Goal: Check status: Check status

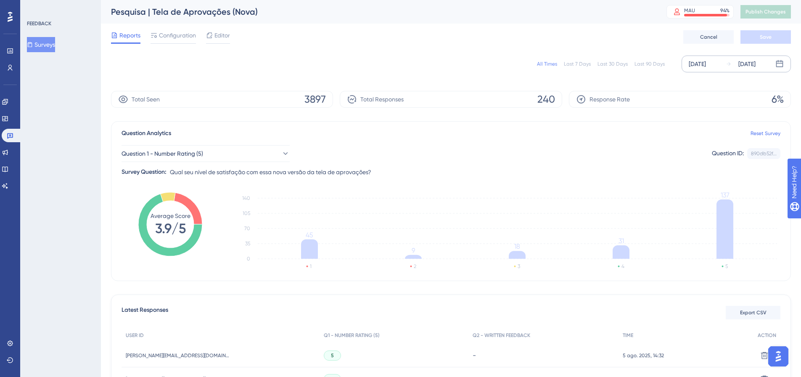
click at [776, 64] on icon at bounding box center [779, 63] width 7 height 7
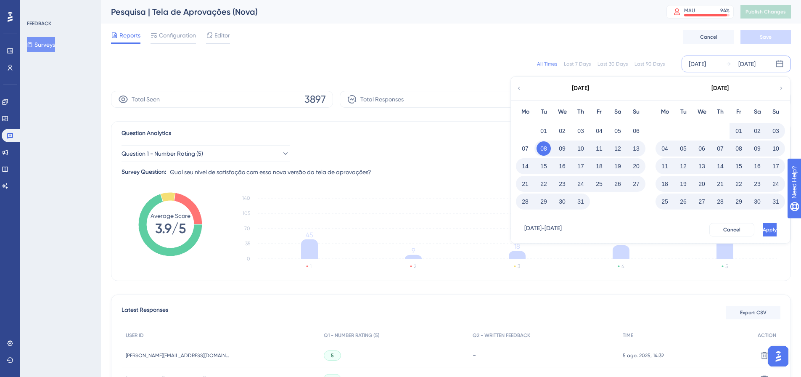
click at [539, 149] on button "08" at bounding box center [543, 148] width 14 height 14
click at [680, 151] on button "05" at bounding box center [683, 148] width 14 height 14
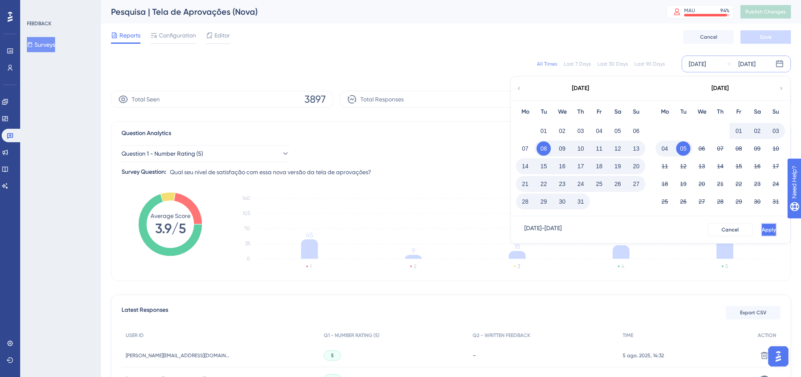
click at [769, 229] on button "Apply" at bounding box center [769, 229] width 16 height 13
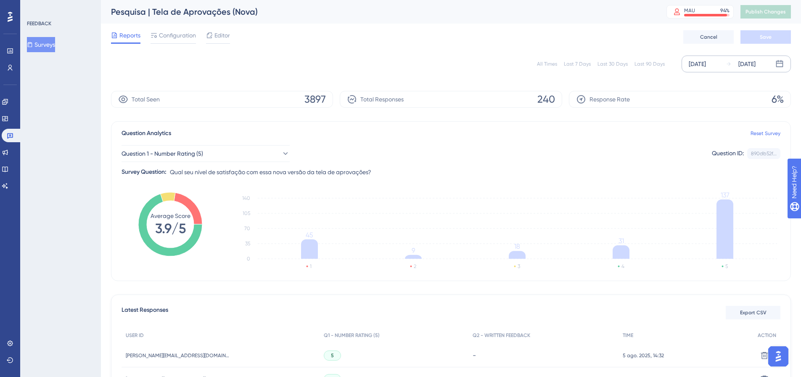
click at [783, 64] on icon at bounding box center [779, 64] width 8 height 8
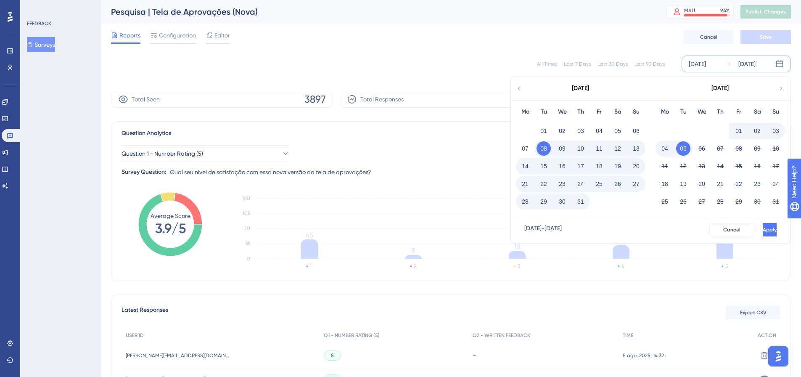
click at [544, 150] on button "08" at bounding box center [543, 148] width 14 height 14
click at [699, 147] on button "06" at bounding box center [702, 148] width 14 height 14
click at [750, 237] on div "[DATE] - [DATE] Cancel Apply" at bounding box center [650, 229] width 279 height 27
click at [762, 228] on span "Apply" at bounding box center [769, 229] width 14 height 7
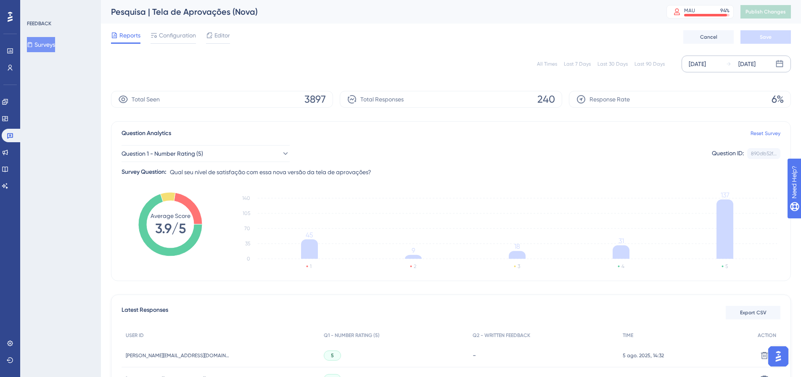
click at [777, 63] on icon at bounding box center [779, 63] width 7 height 7
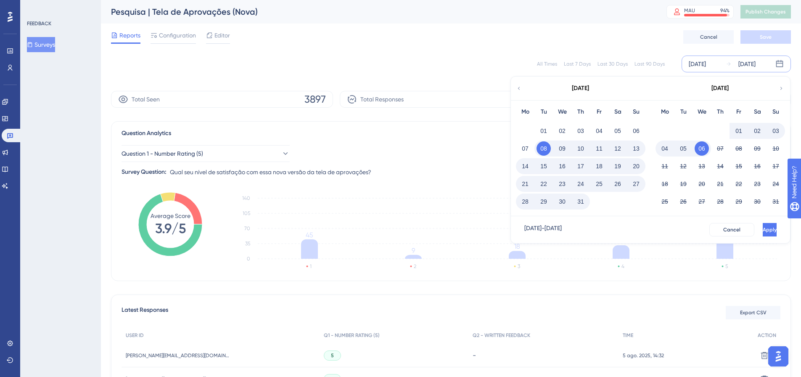
click at [544, 144] on button "08" at bounding box center [543, 148] width 14 height 14
click at [734, 126] on button "01" at bounding box center [739, 131] width 14 height 14
click at [761, 223] on button "Apply" at bounding box center [769, 229] width 16 height 13
